Goal: Complete application form: Complete application form

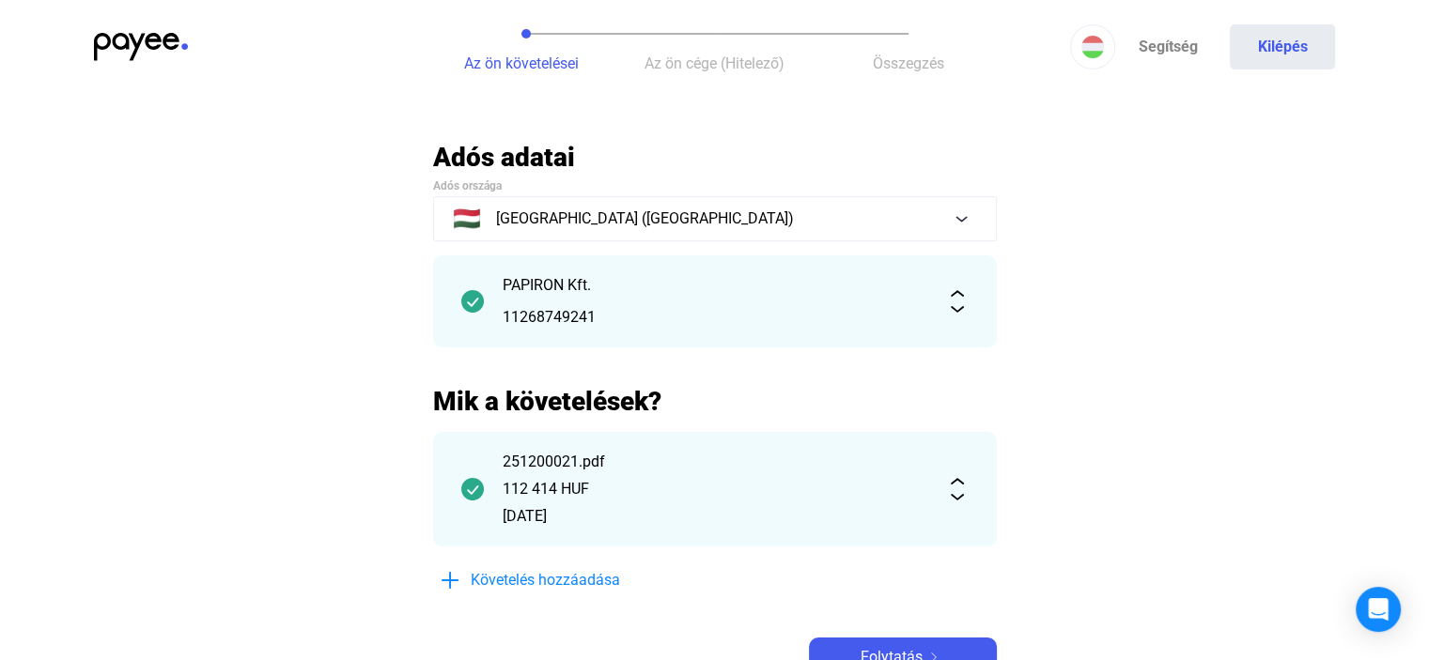
click at [1256, 344] on main "Automatikusan mentve Adós adatai Adós országa 🇭🇺 [GEOGRAPHIC_DATA] ([GEOGRAPHIC…" at bounding box center [714, 432] width 1429 height 583
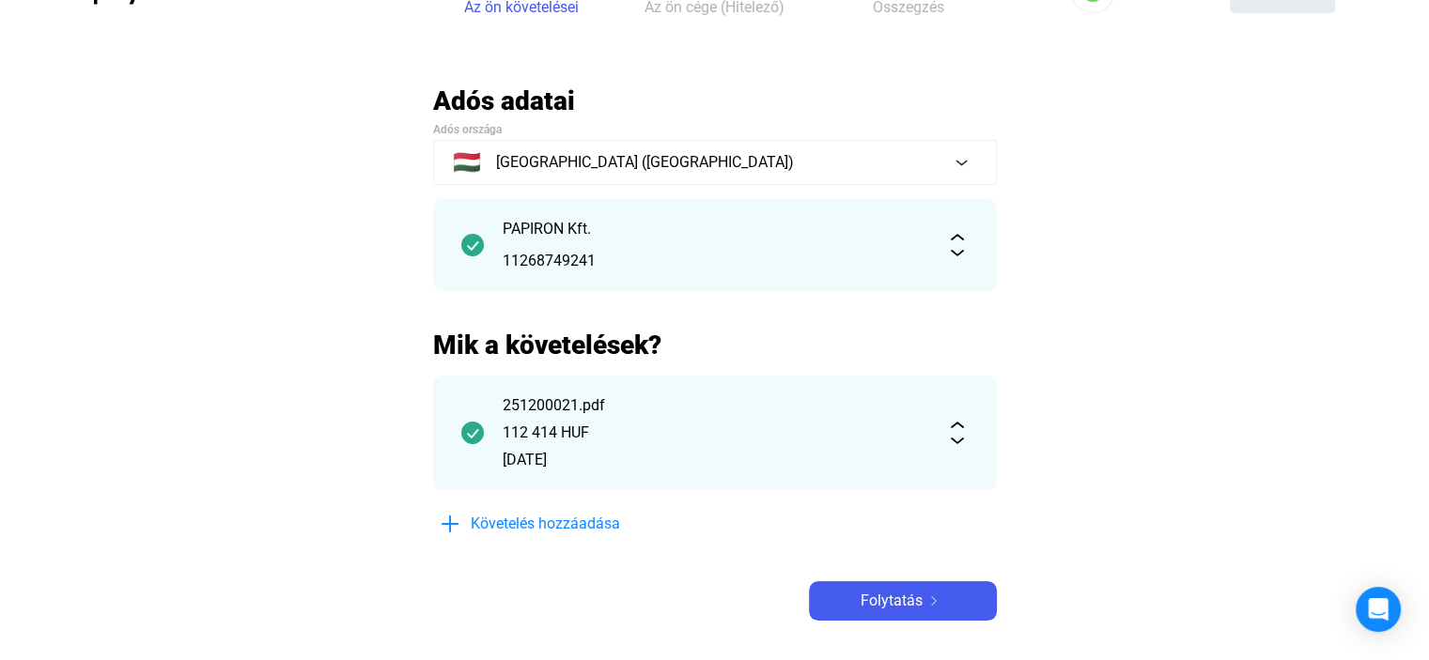
scroll to position [60, 0]
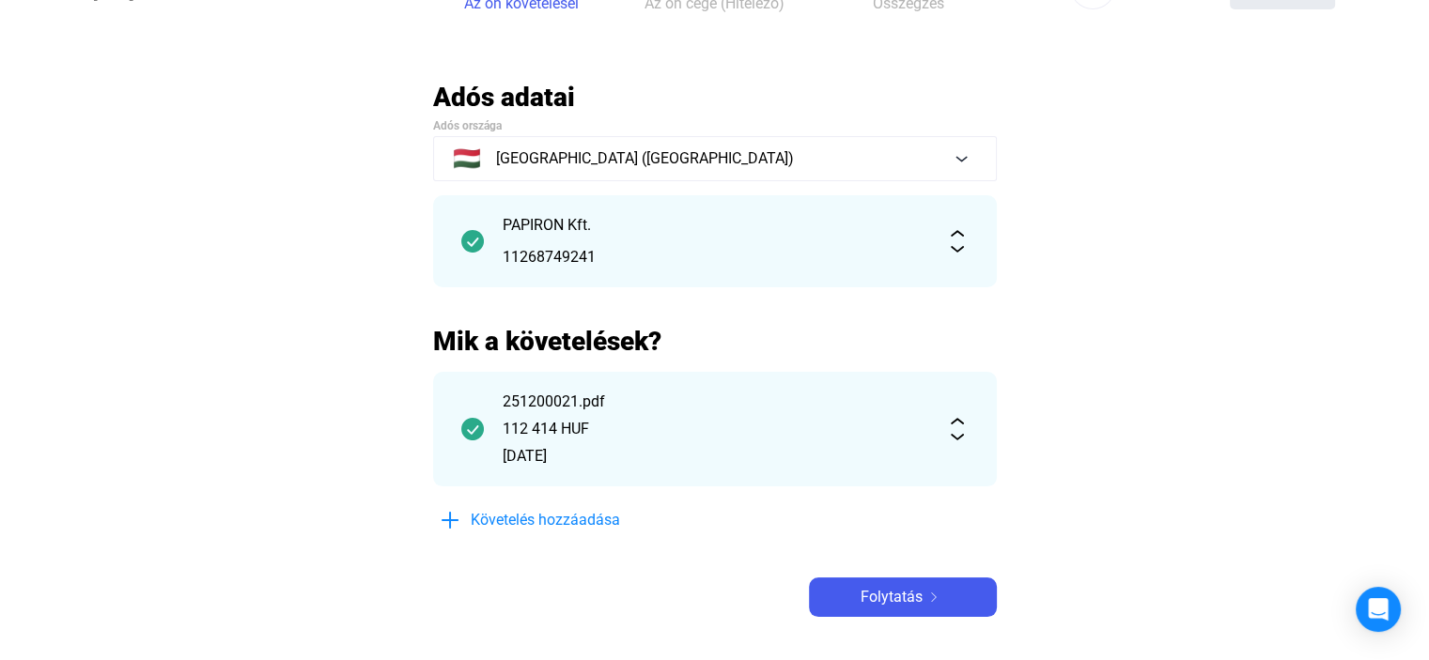
click at [939, 439] on div "251200021.pdf 112 414 HUF [DATE]" at bounding box center [715, 429] width 564 height 115
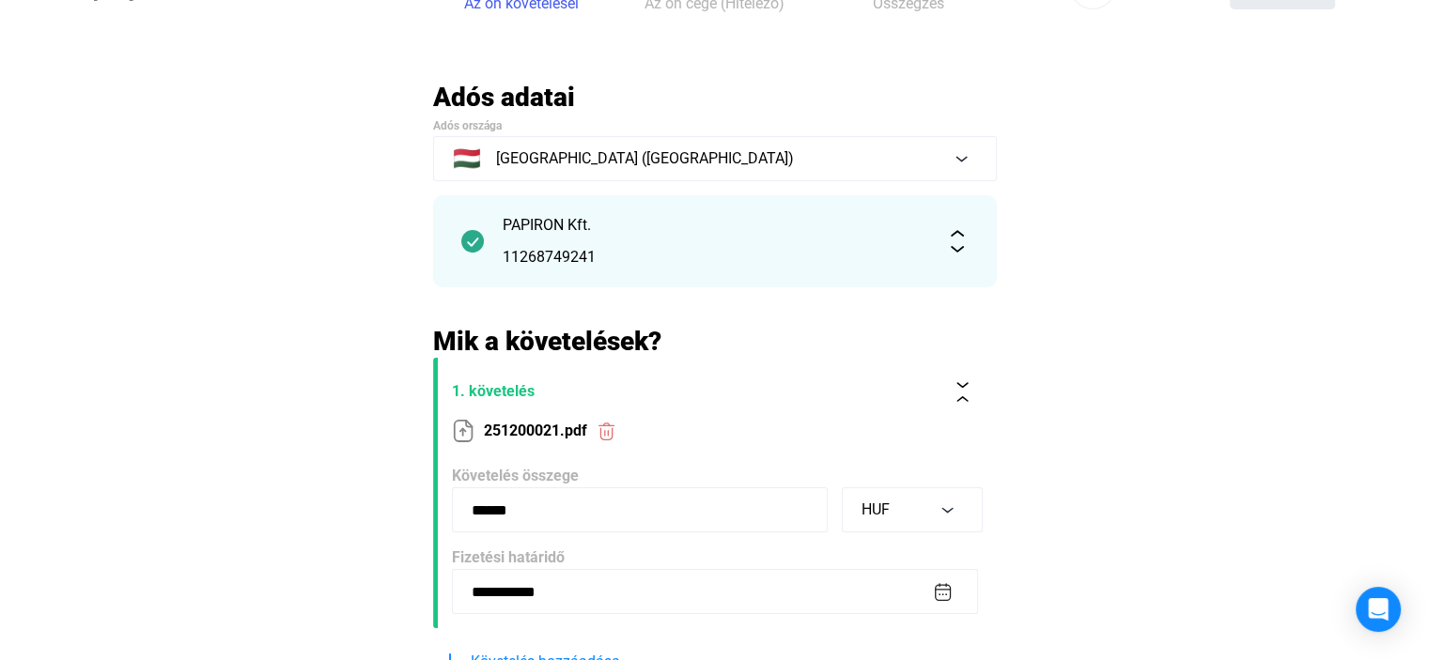
click at [1101, 482] on main "**********" at bounding box center [714, 443] width 1429 height 725
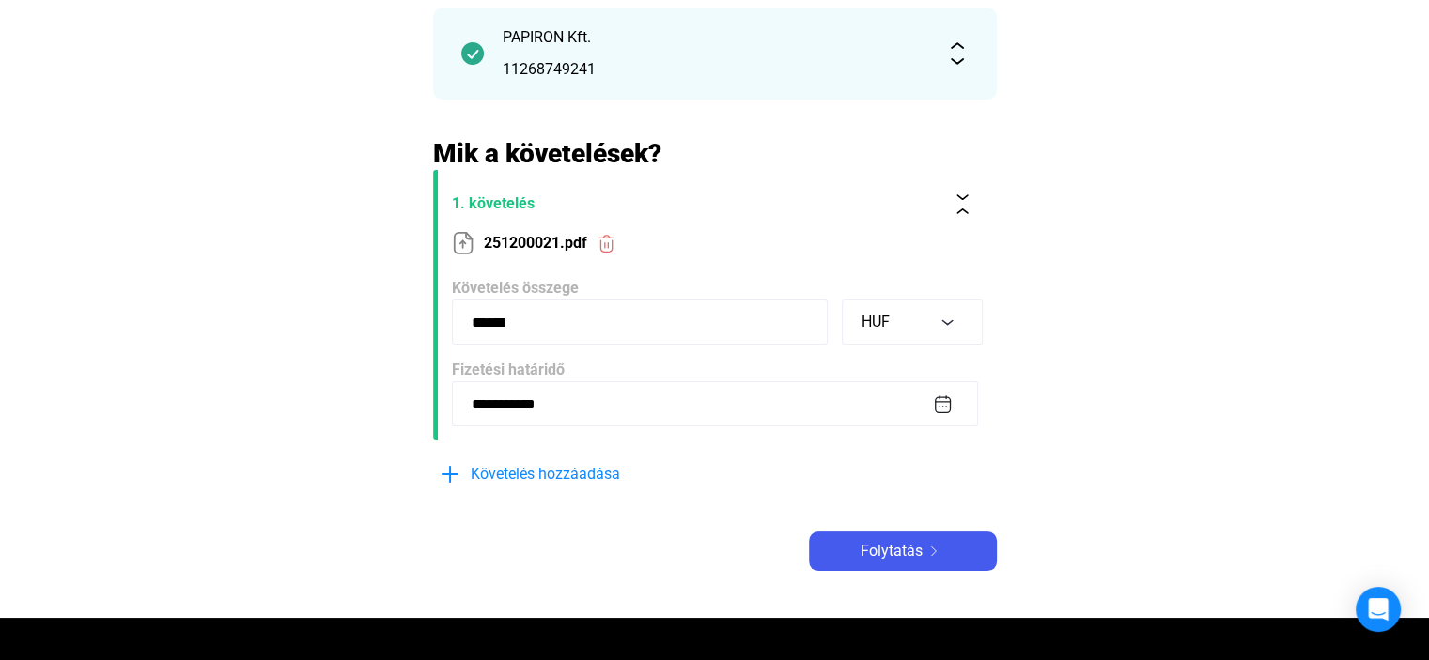
scroll to position [286, 0]
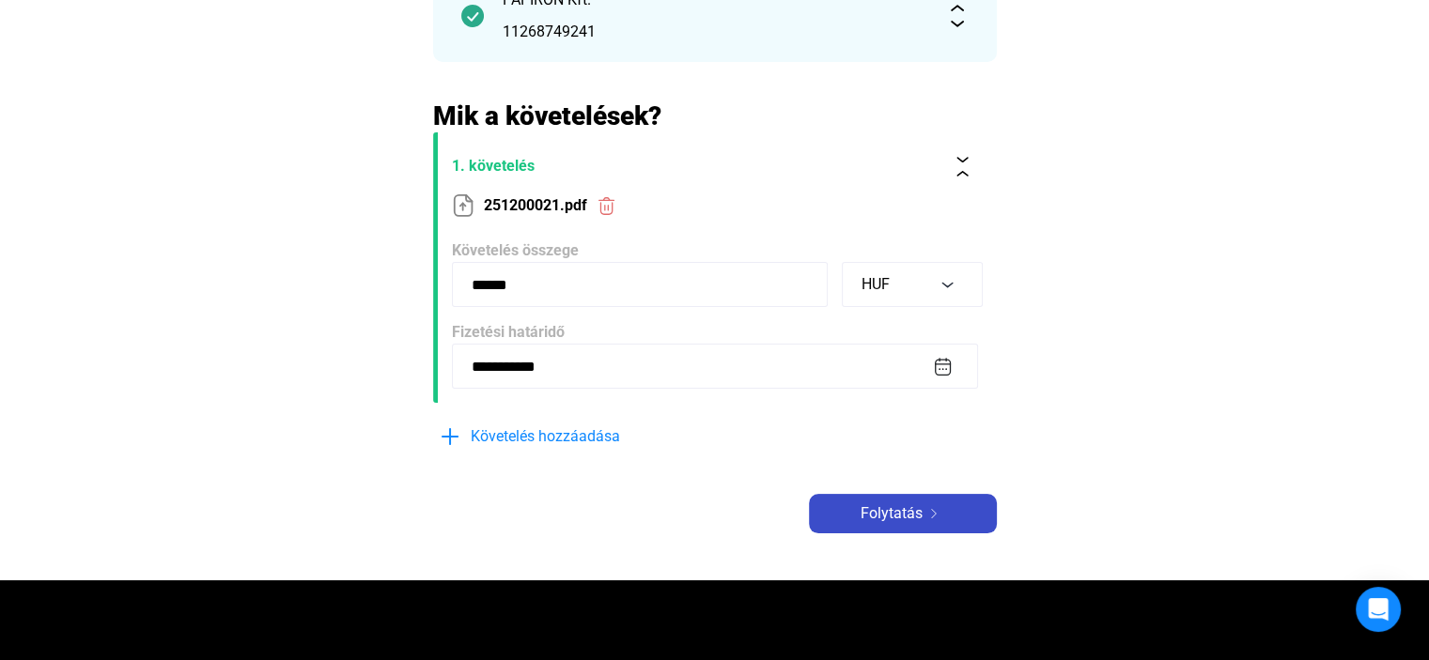
click at [962, 507] on div "Folytatás" at bounding box center [903, 514] width 177 height 23
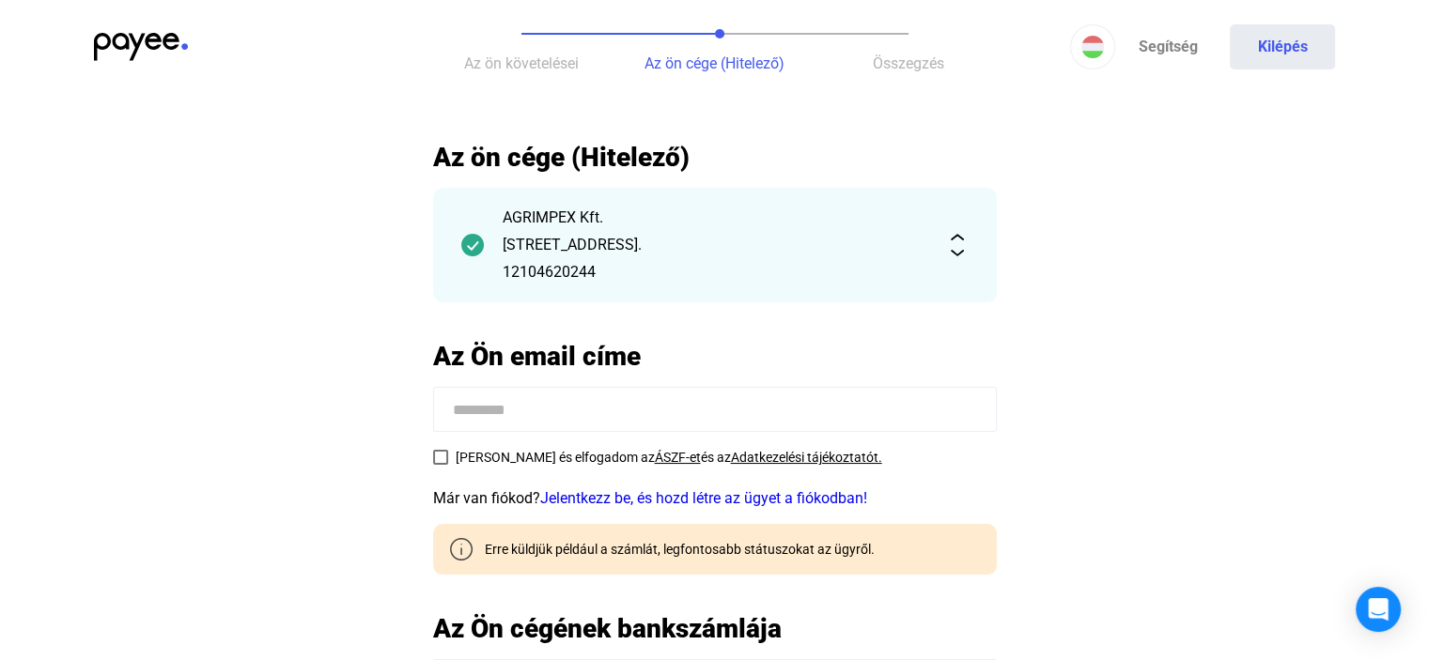
click at [1296, 321] on main "**********" at bounding box center [714, 514] width 1429 height 747
click at [433, 457] on span at bounding box center [440, 457] width 15 height 15
click at [1166, 427] on main "**********" at bounding box center [714, 514] width 1429 height 747
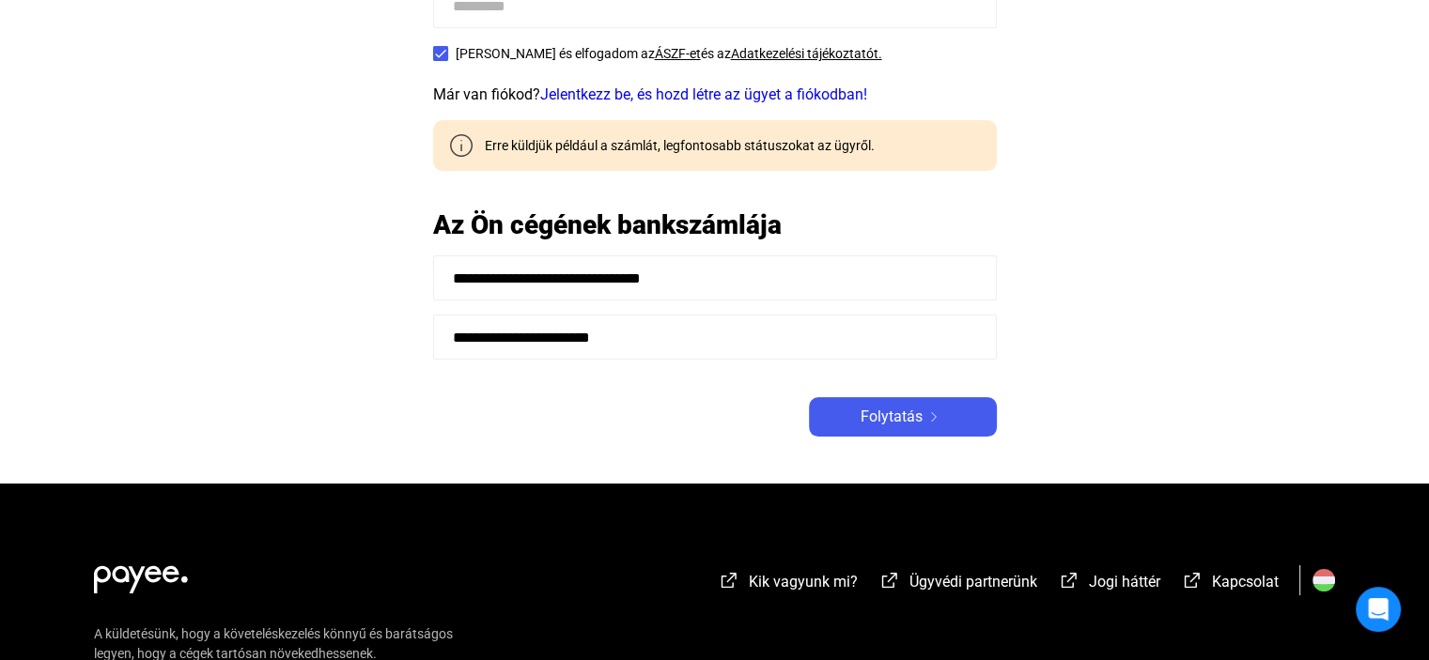
scroll to position [413, 0]
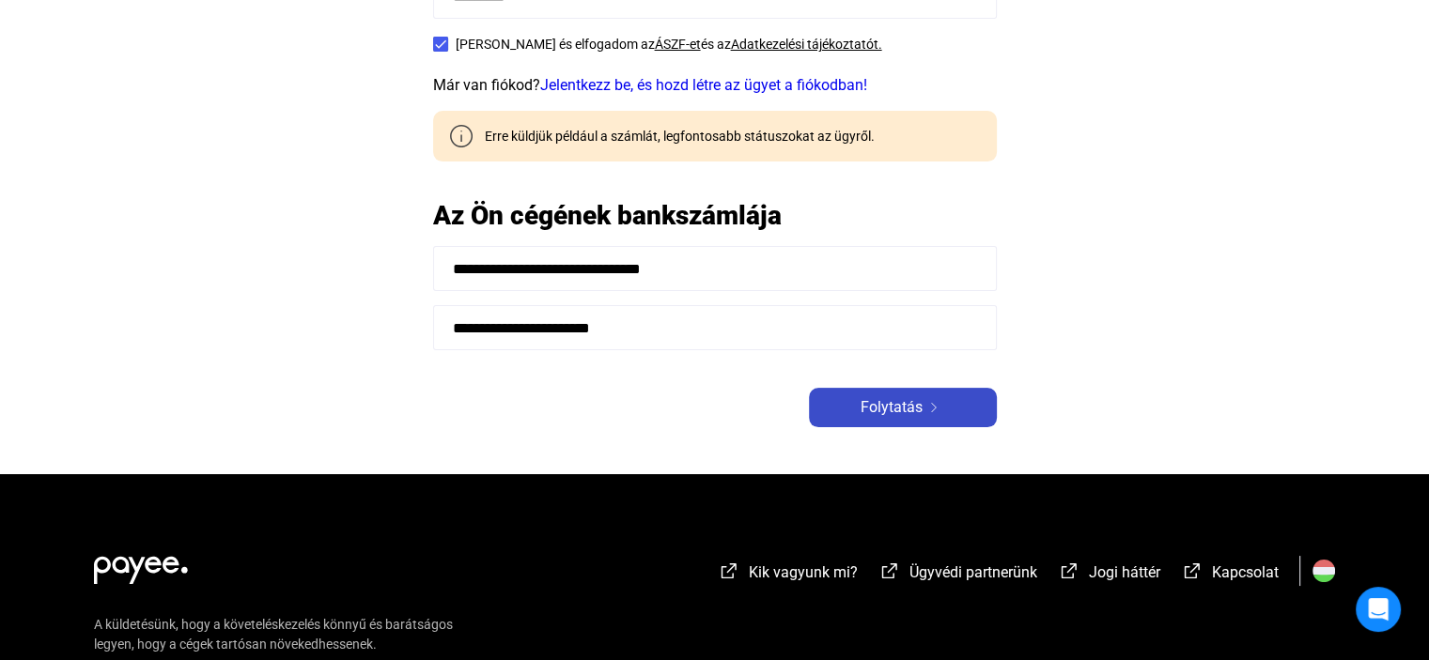
click at [891, 415] on span "Folytatás" at bounding box center [892, 407] width 62 height 23
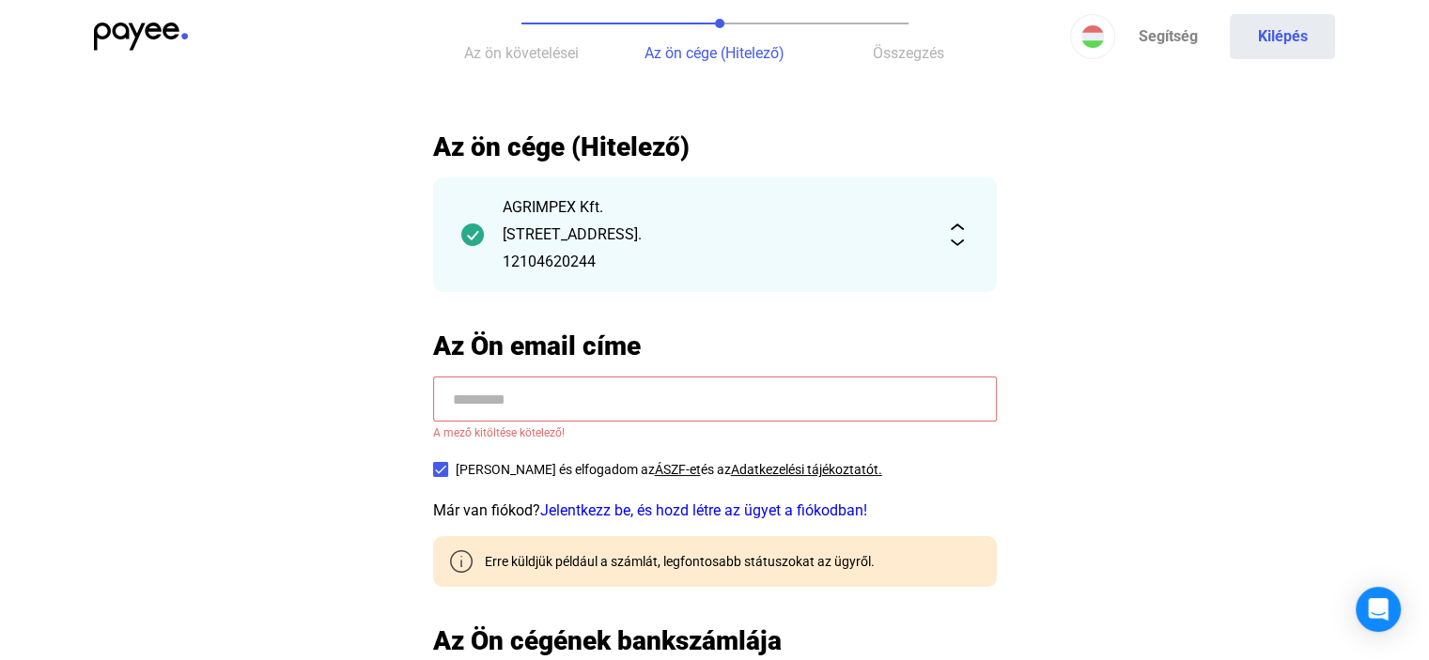
scroll to position [0, 0]
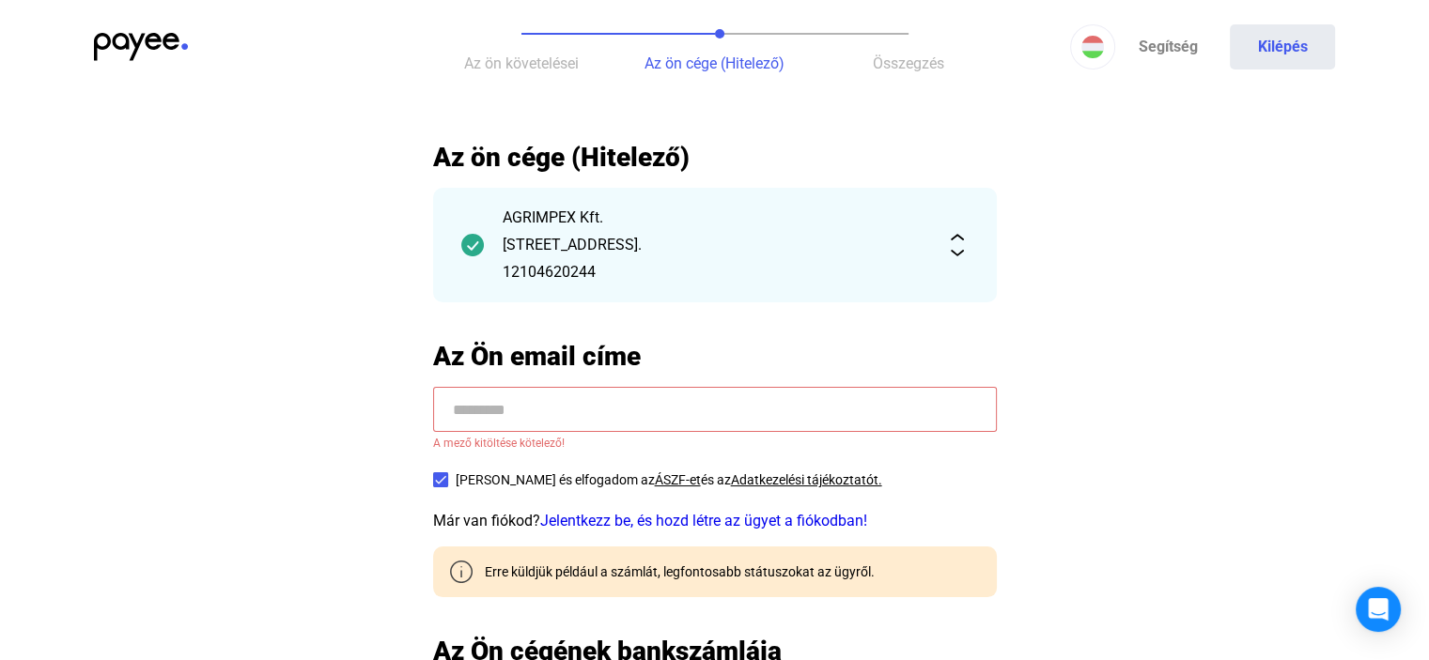
click at [725, 390] on input at bounding box center [715, 409] width 564 height 45
type input "**********"
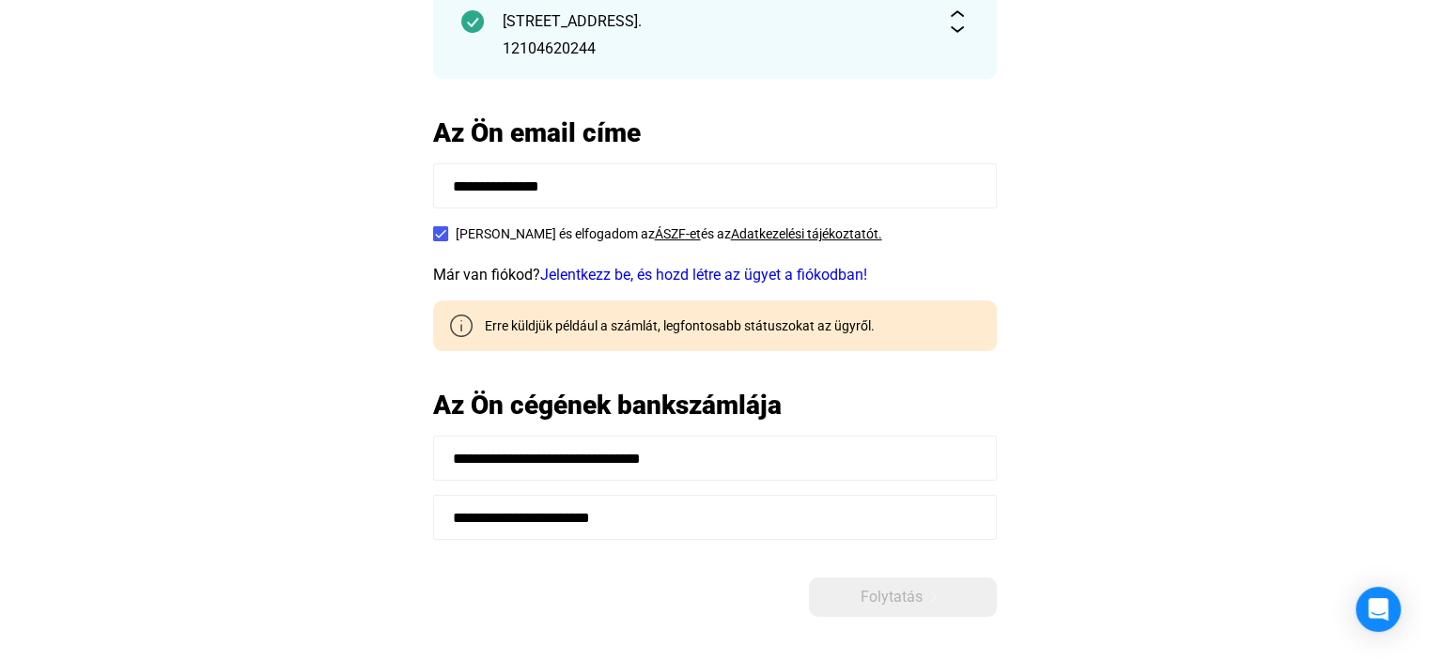
scroll to position [225, 0]
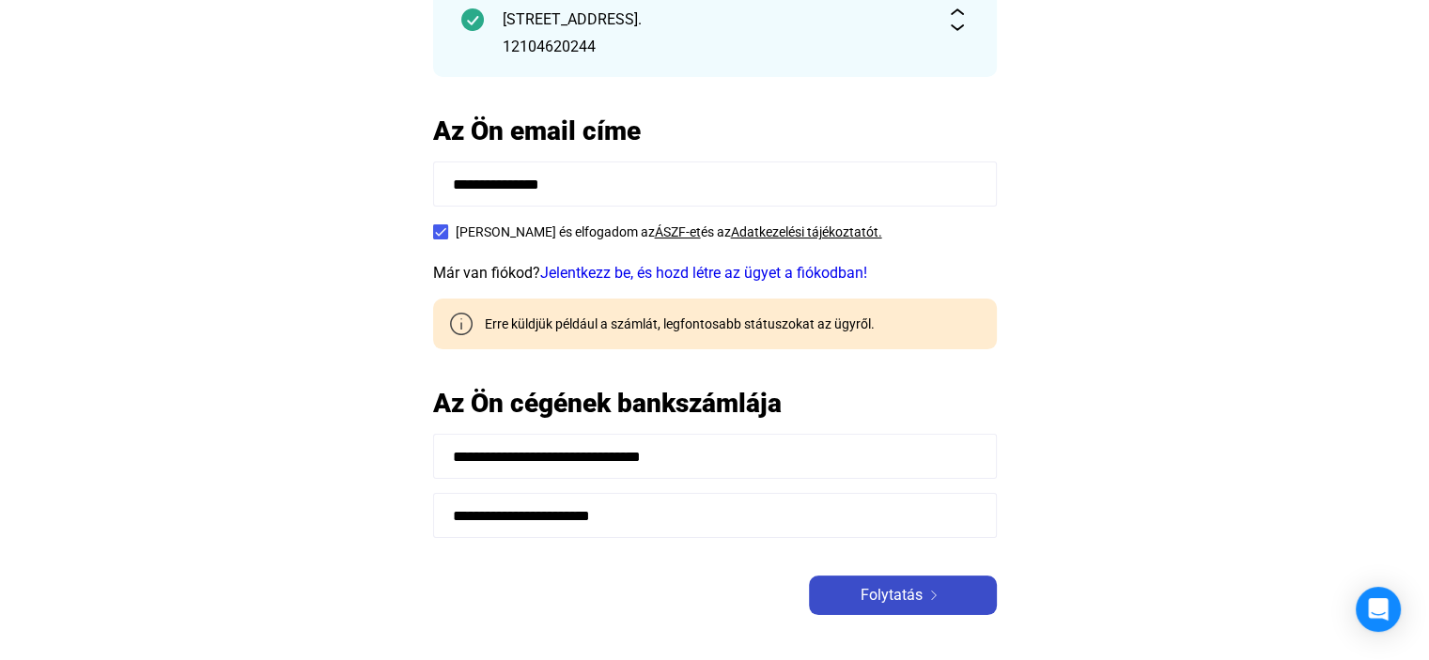
click at [925, 585] on div "Folytatás" at bounding box center [903, 595] width 177 height 23
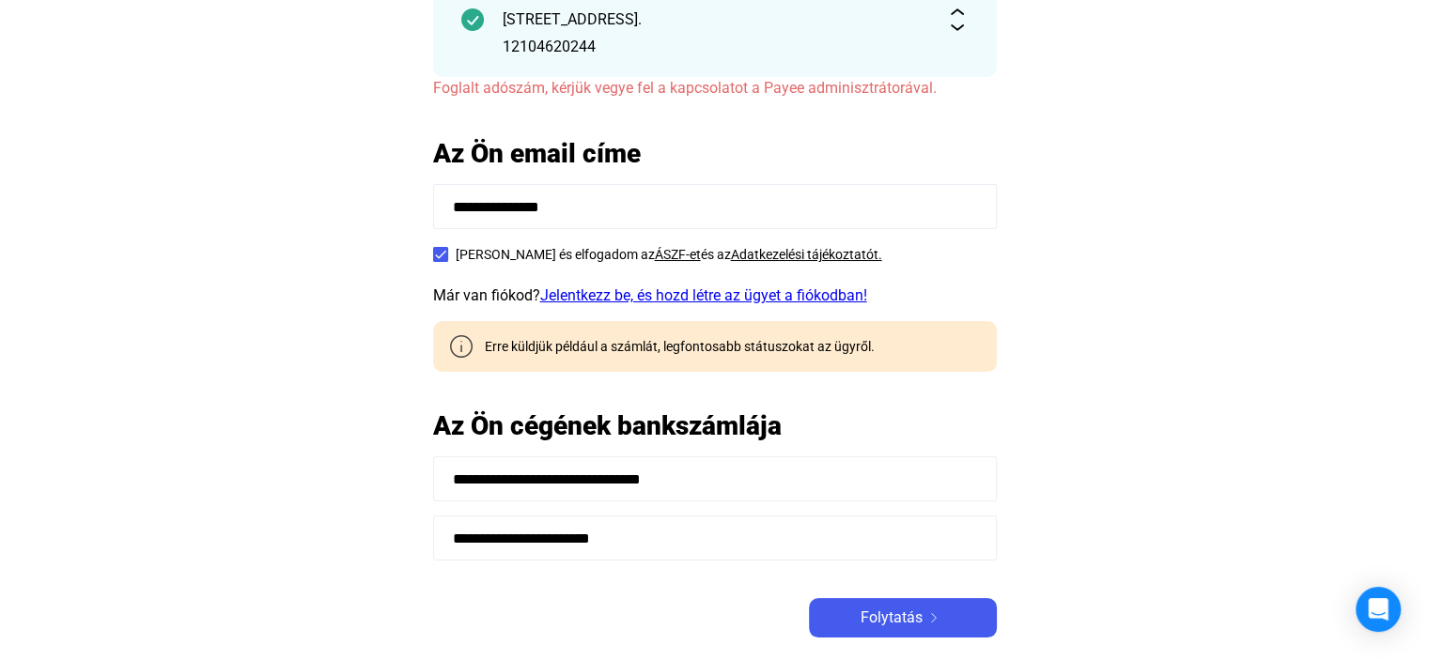
click at [654, 299] on link "Jelentkezz be, és hozd létre az ügyet a fiókodban!" at bounding box center [703, 296] width 327 height 18
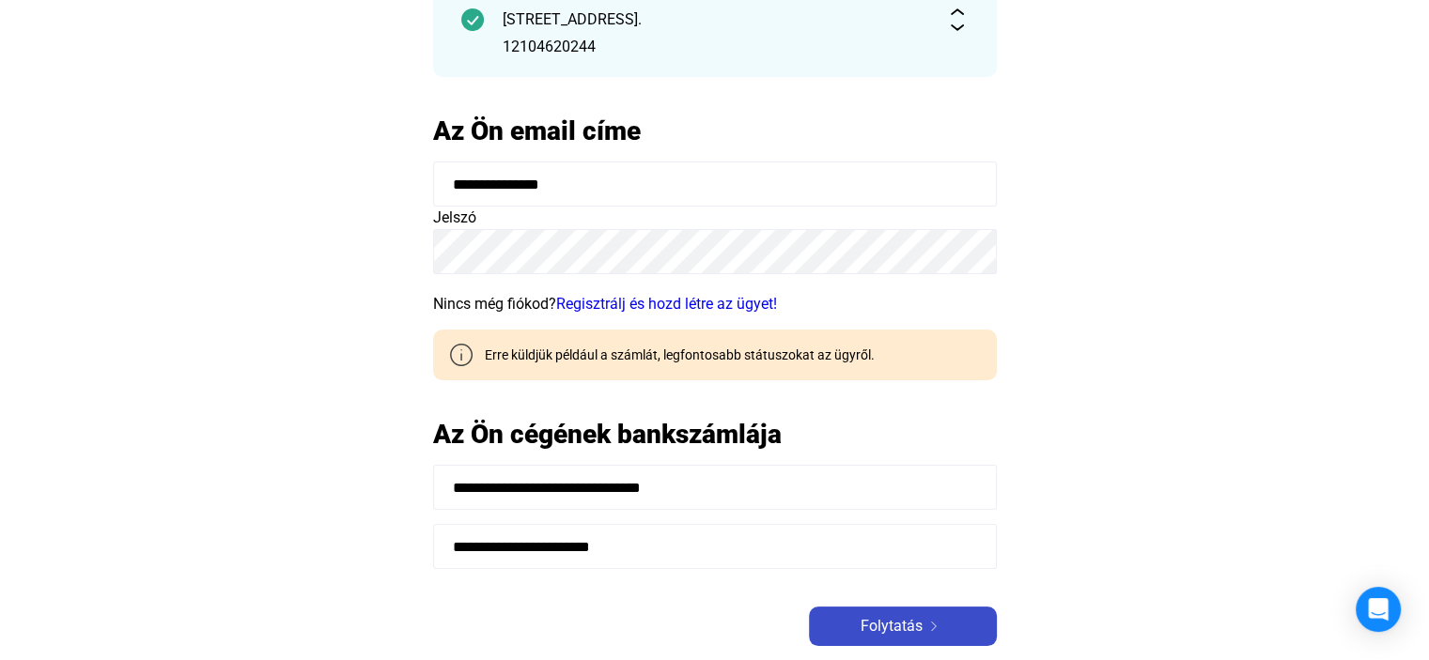
click at [921, 640] on button "Folytatás" at bounding box center [903, 626] width 188 height 39
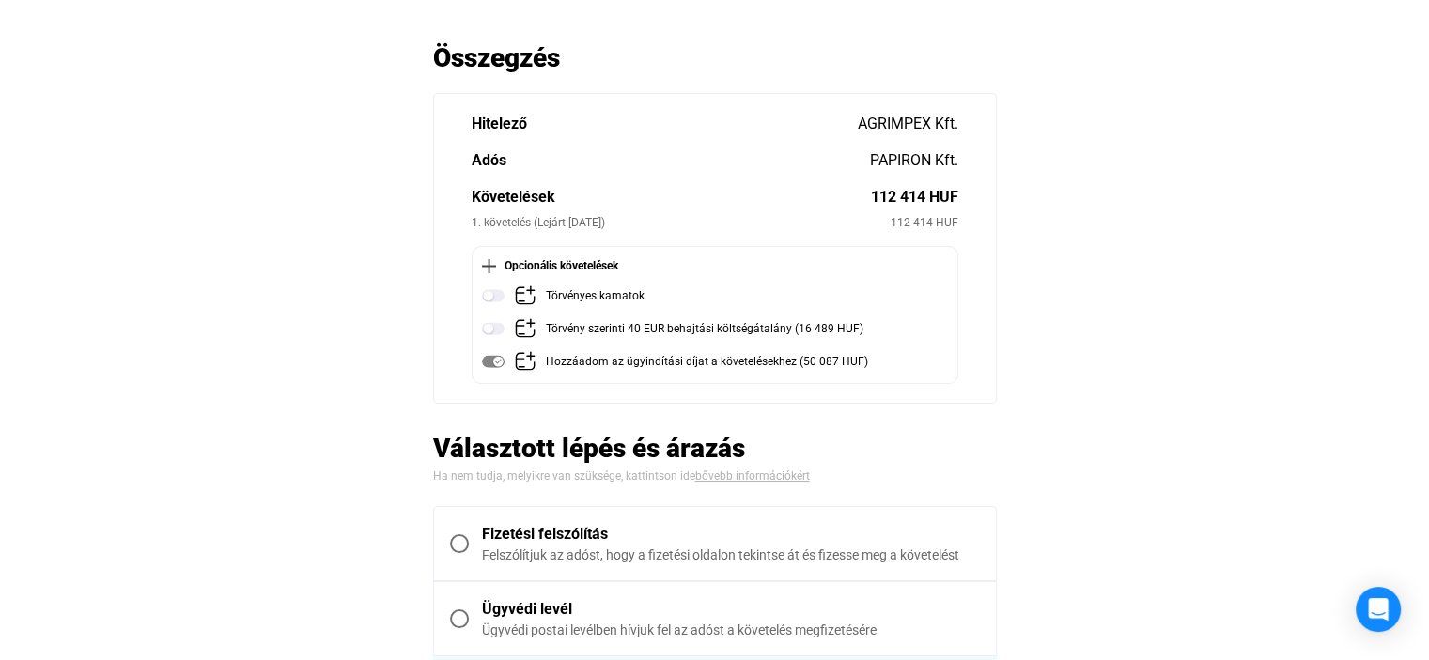
scroll to position [113, 0]
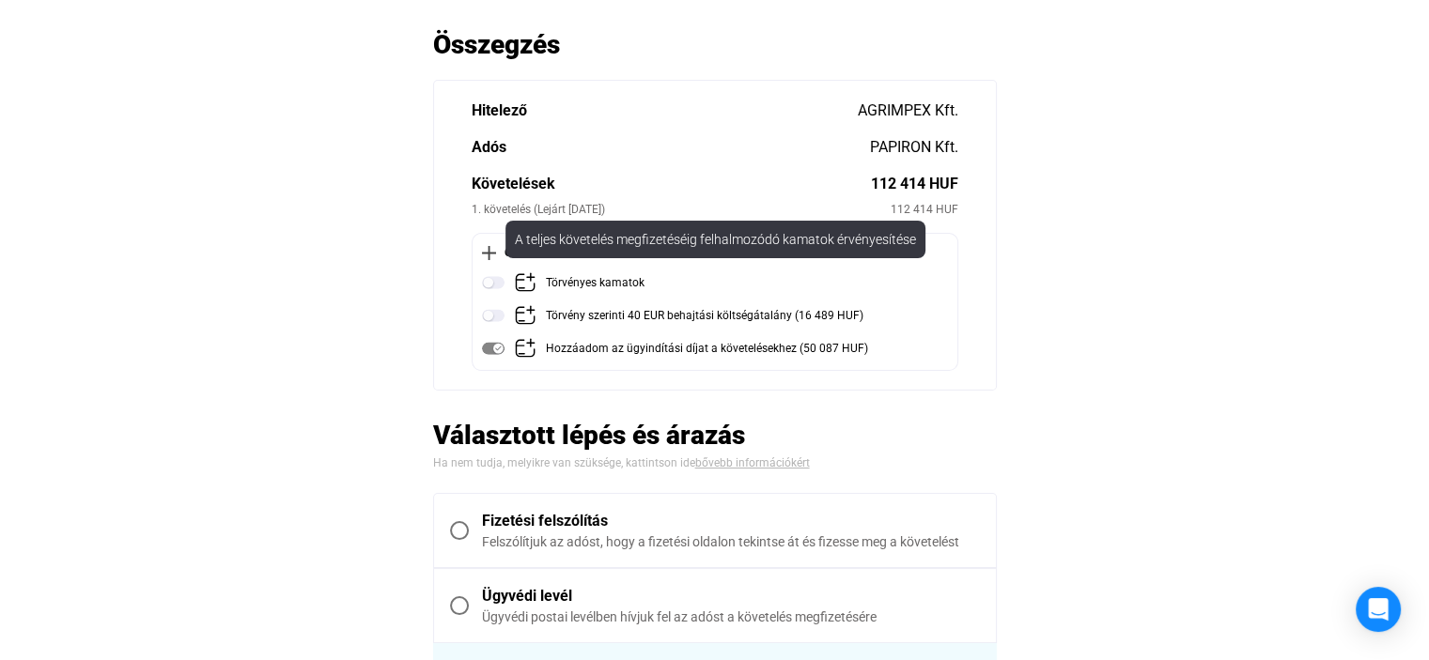
click at [532, 285] on img at bounding box center [525, 283] width 23 height 23
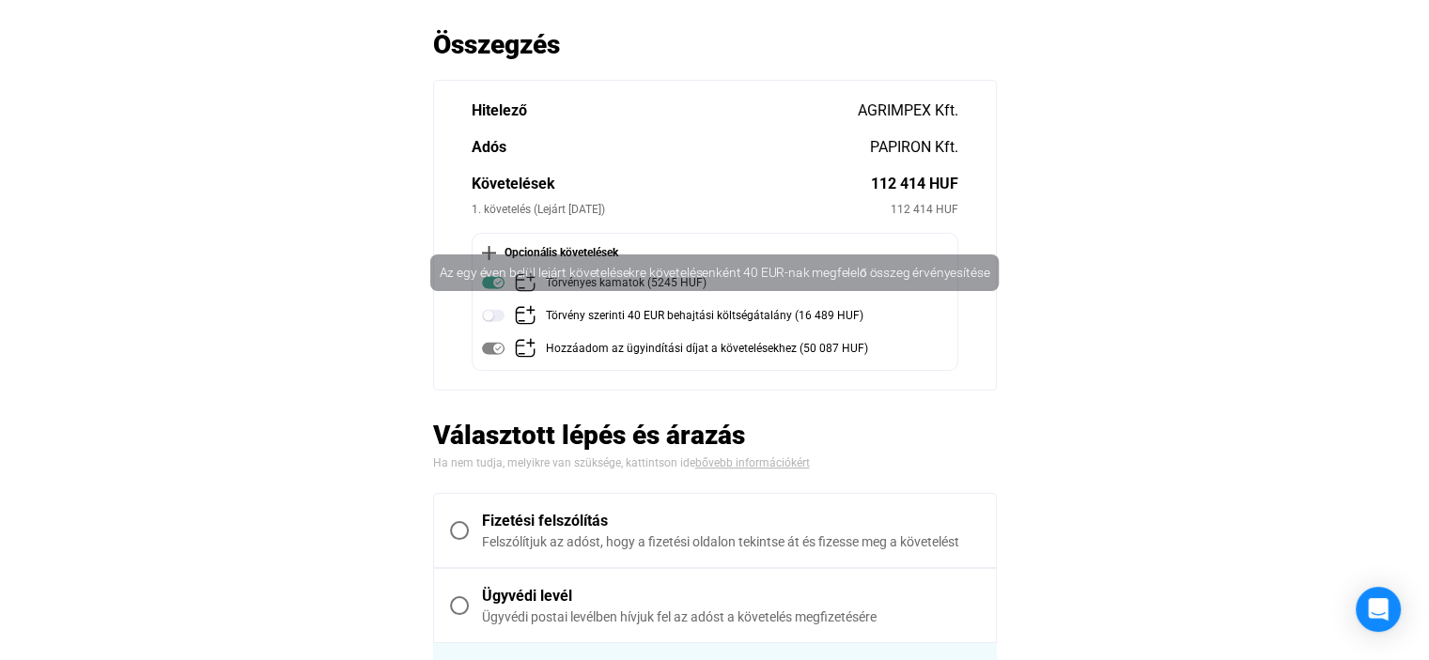
click at [611, 320] on div "Törvény szerinti 40 EUR behajtási költségátalány (16 489 HUF)" at bounding box center [705, 315] width 318 height 23
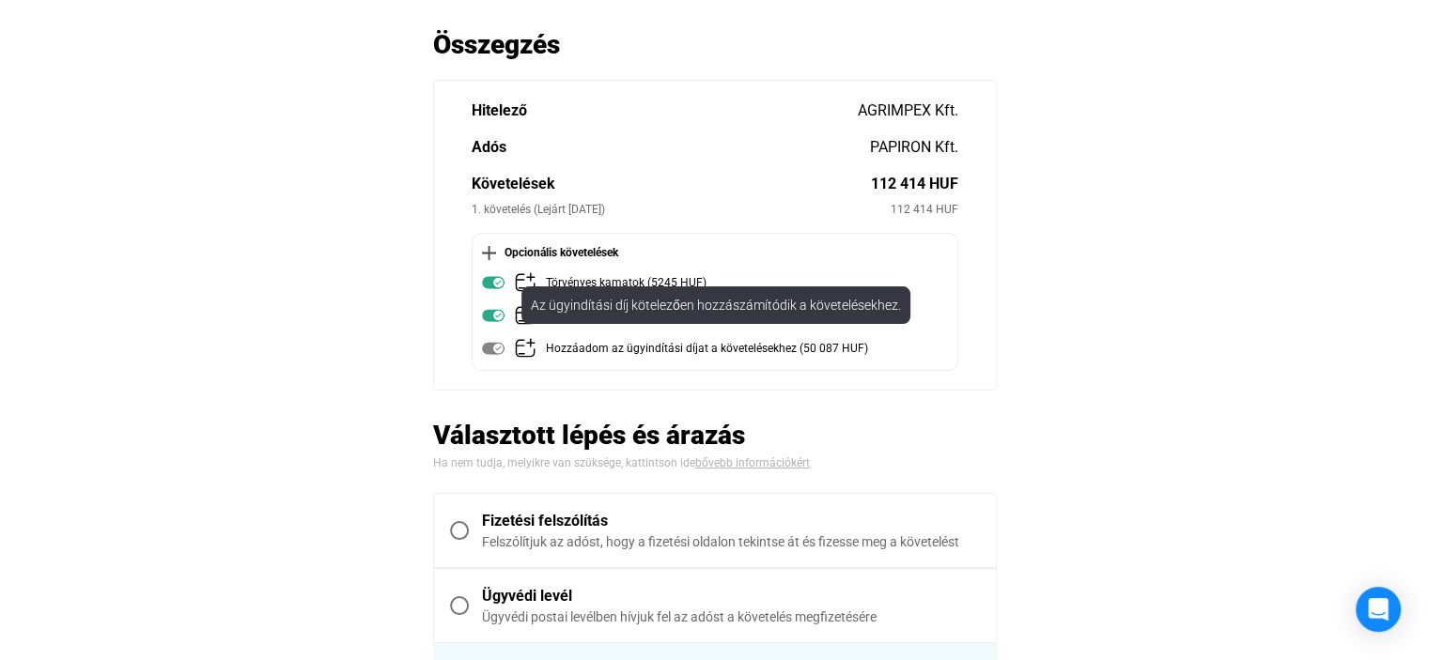
click at [626, 356] on div "Hozzáadom az ügyindítási díjat a követelésekhez (50 087 HUF)" at bounding box center [707, 348] width 322 height 23
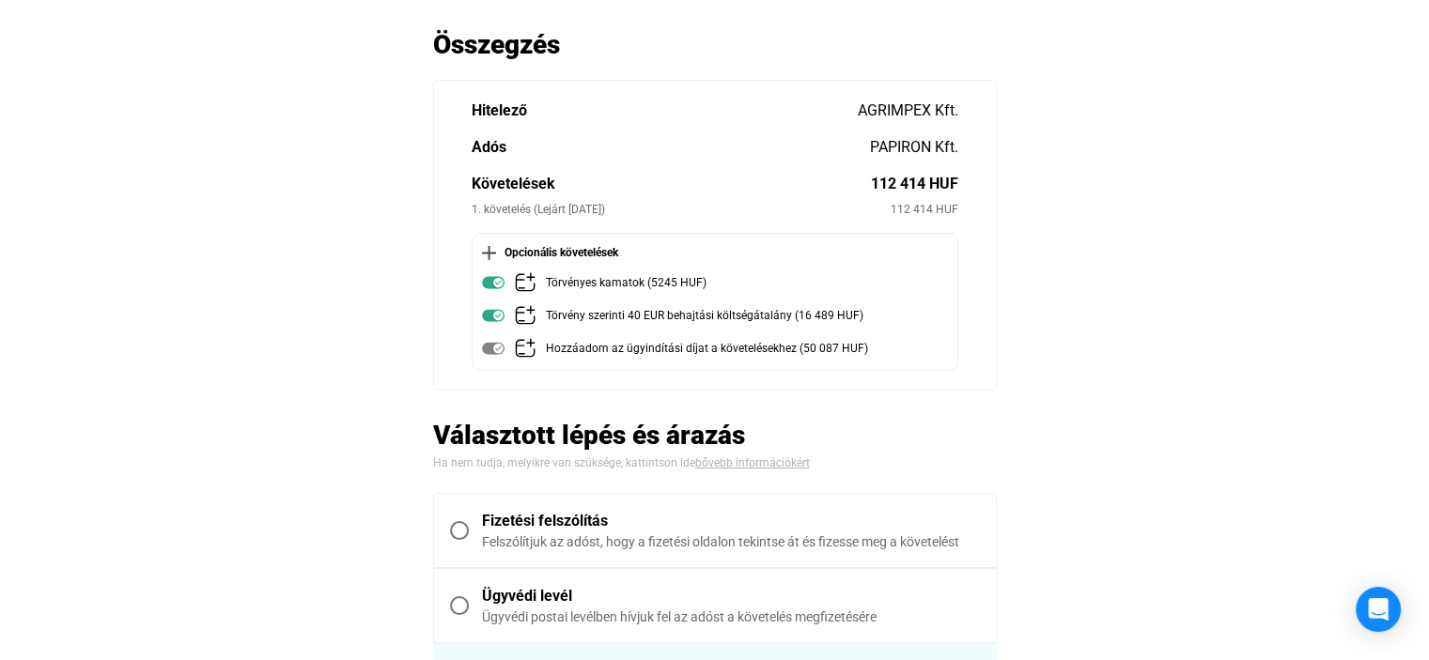
click at [496, 349] on img at bounding box center [493, 348] width 23 height 23
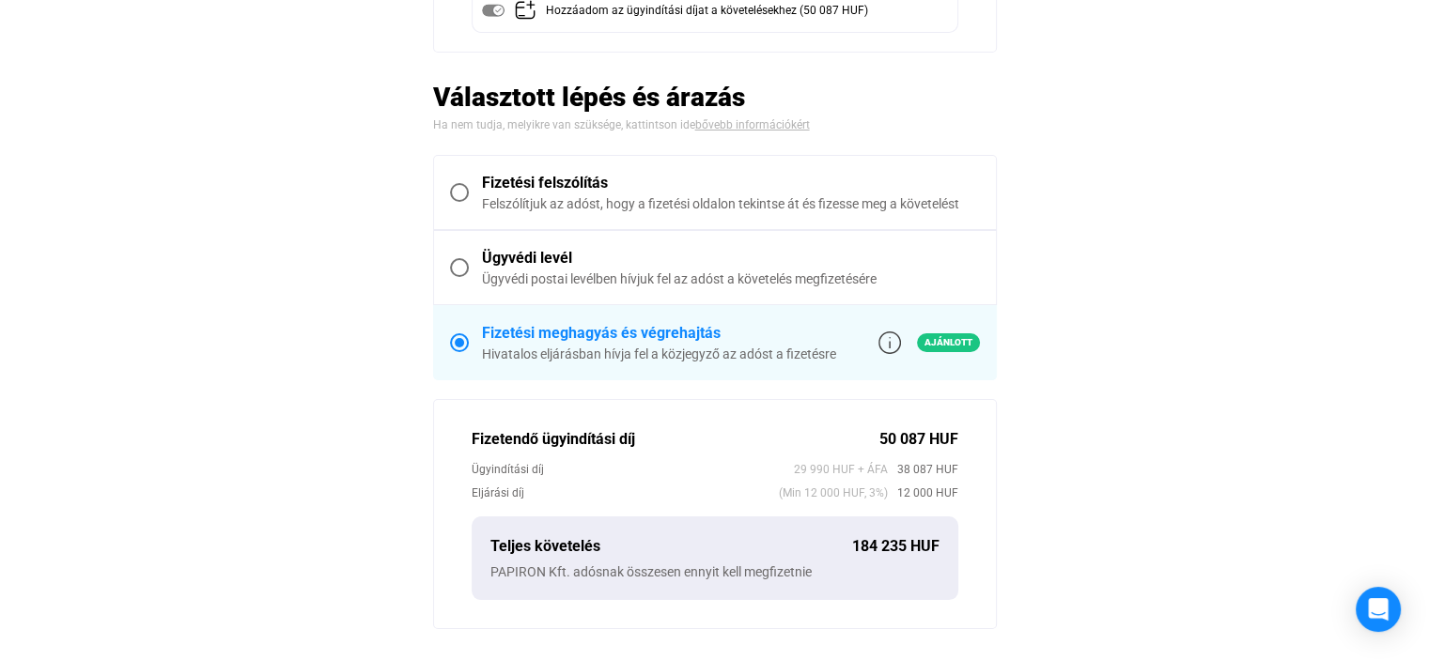
scroll to position [489, 0]
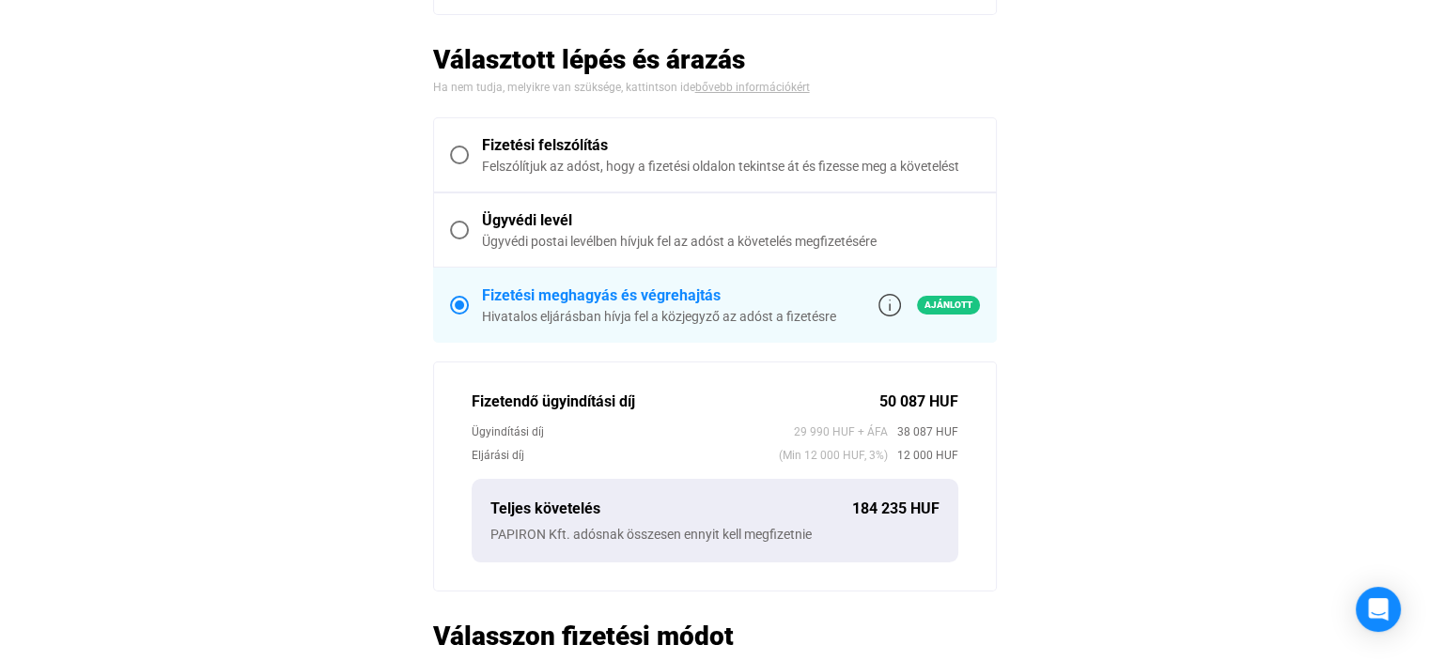
click at [1071, 310] on main "Automatikusan mentve Összegzés Hitelező AGRIMPEX Kft. Adós PAPIRON Kft. Követel…" at bounding box center [714, 332] width 1429 height 1360
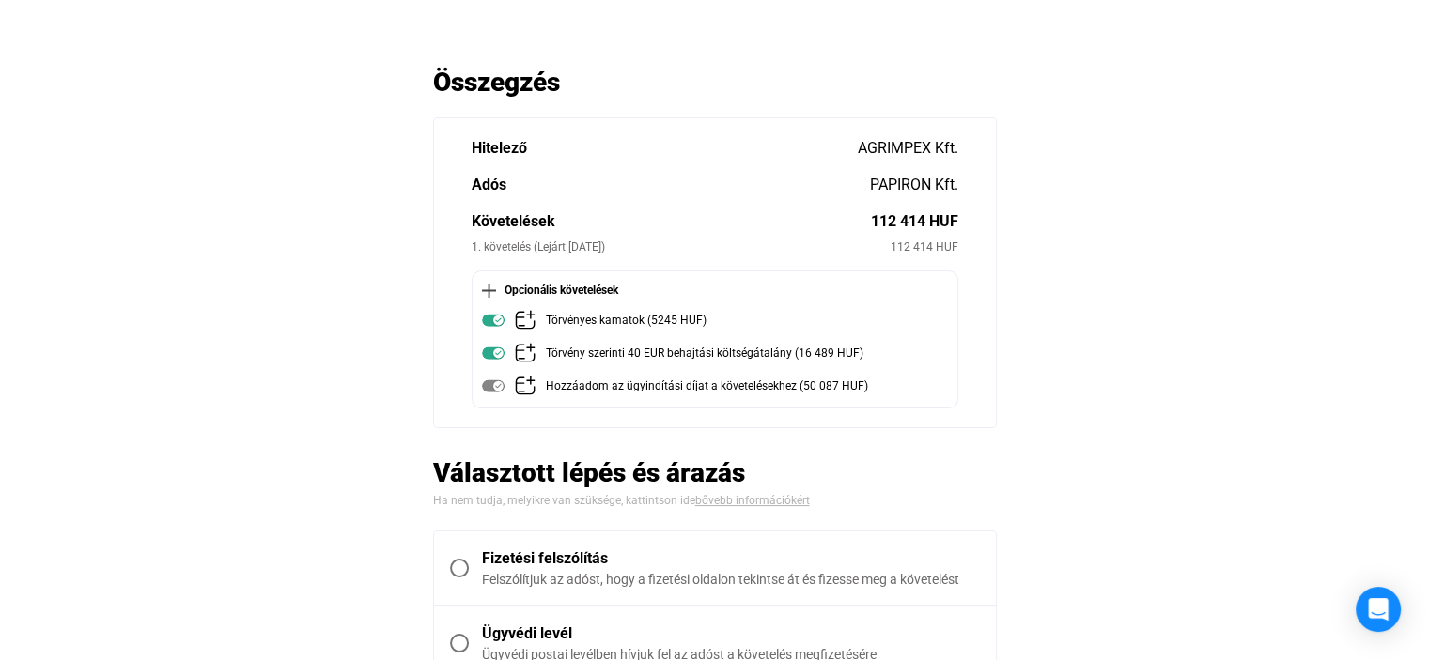
scroll to position [73, 0]
drag, startPoint x: 1403, startPoint y: 142, endPoint x: 1413, endPoint y: 224, distance: 82.4
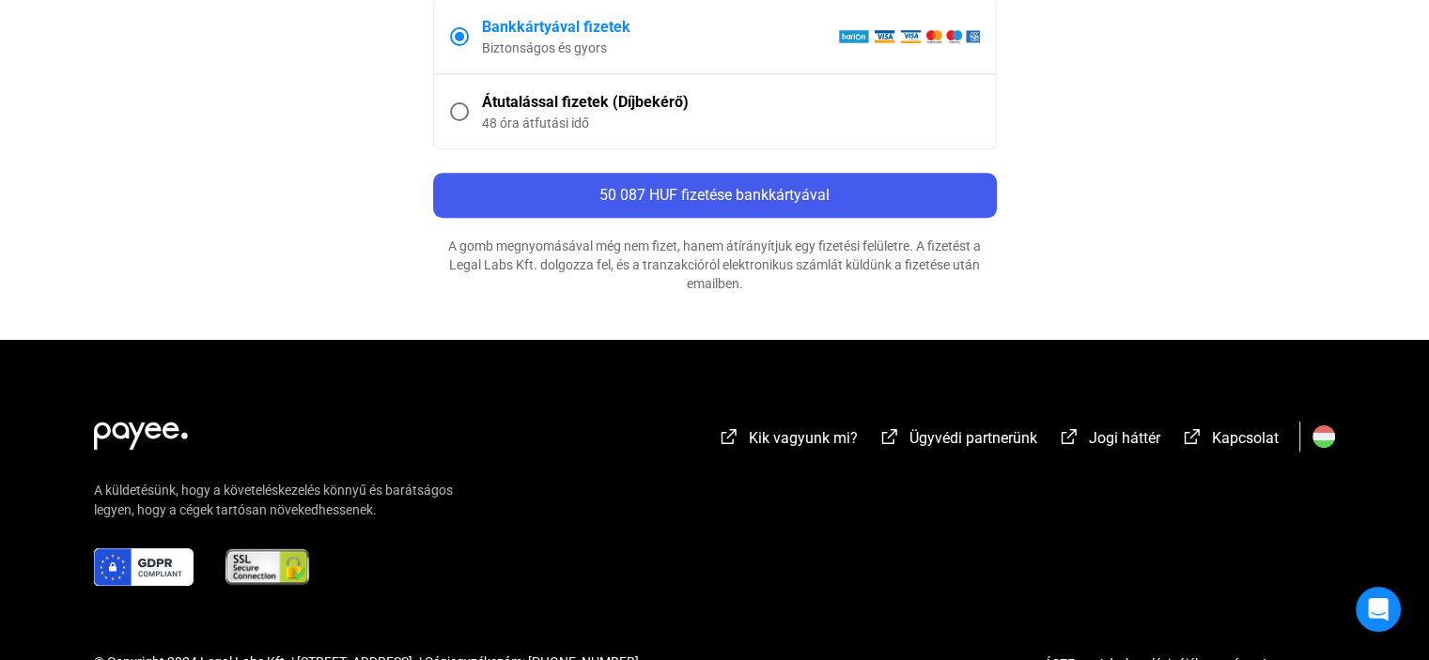
scroll to position [1208, 0]
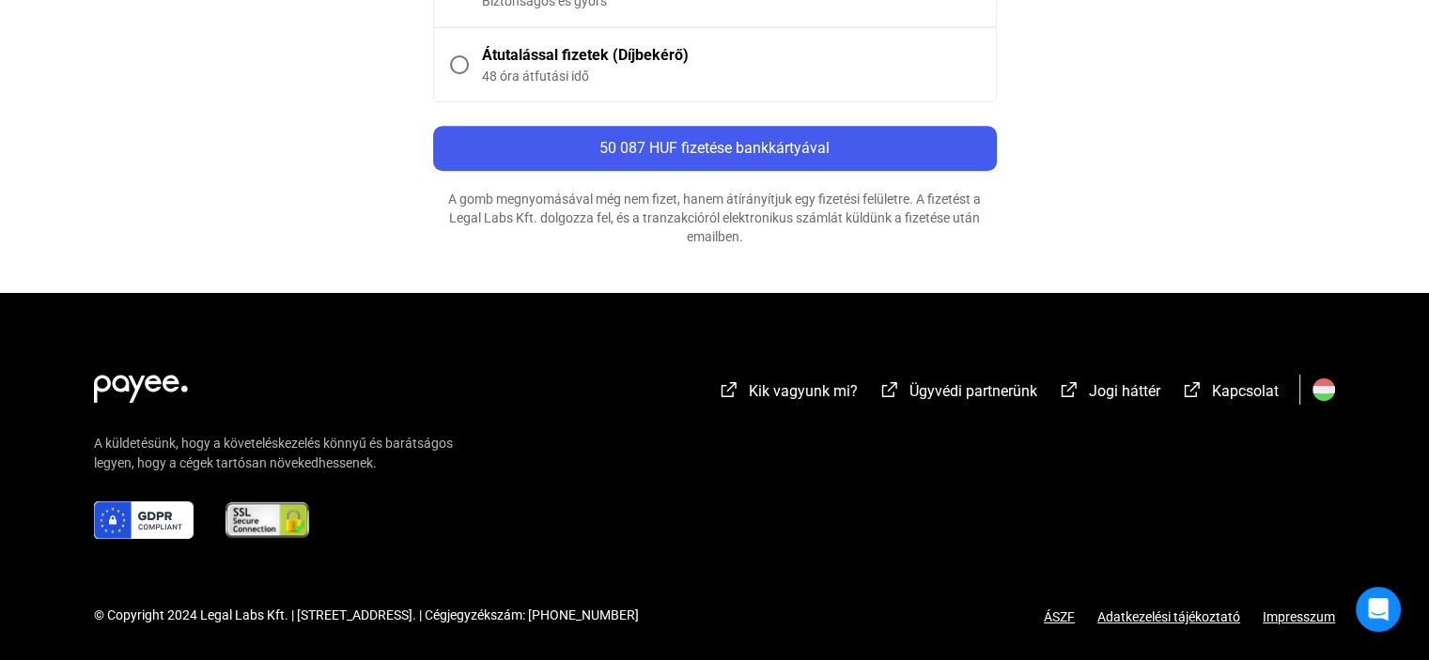
drag, startPoint x: 198, startPoint y: 613, endPoint x: 283, endPoint y: 617, distance: 84.6
click at [283, 617] on div "© Copyright 2024 Legal Labs Kft. | [STREET_ADDRESS]. | Cégjegyzékszám: [PHONE_N…" at bounding box center [366, 616] width 545 height 20
copy div "Legal Labs Kft"
